Goal: Task Accomplishment & Management: Manage account settings

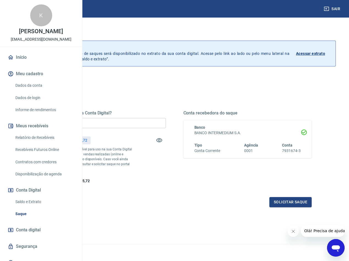
click at [146, 122] on input "R$ 0,00" at bounding box center [101, 123] width 129 height 10
type input "R$ 3.235,72"
click at [295, 207] on button "Solicitar saque" at bounding box center [291, 202] width 42 height 10
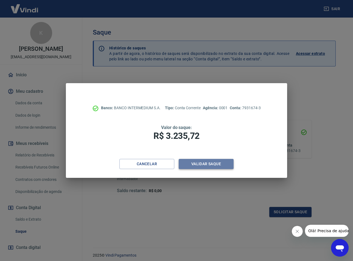
click at [223, 164] on button "Validar saque" at bounding box center [206, 164] width 55 height 10
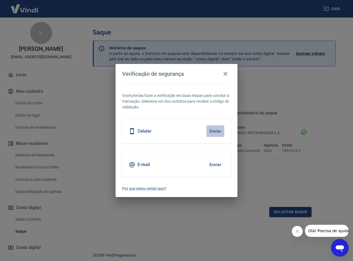
click at [215, 131] on button "Enviar" at bounding box center [216, 132] width 18 height 12
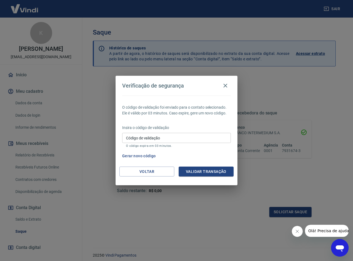
click at [221, 139] on input "Código de validação" at bounding box center [176, 138] width 109 height 10
type input "251030"
click at [204, 170] on button "Validar transação" at bounding box center [206, 172] width 55 height 10
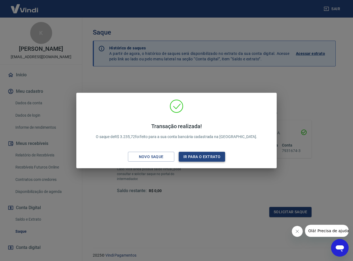
click at [202, 157] on button "Ir para o extrato" at bounding box center [202, 157] width 46 height 10
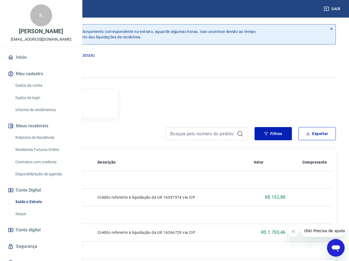
click at [241, 196] on td "Crédito referente à liquidação da UR 16397574 via CIP" at bounding box center [171, 198] width 156 height 18
